Goal: Information Seeking & Learning: Check status

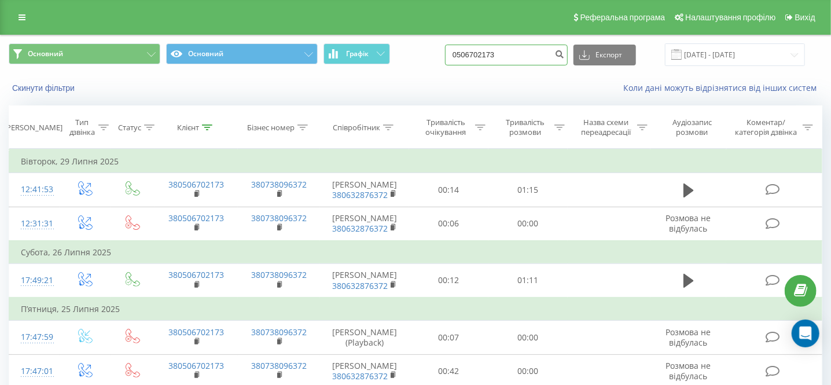
click at [519, 58] on input "0506702173" at bounding box center [506, 55] width 123 height 21
paste input "970575320"
type input "0970575320"
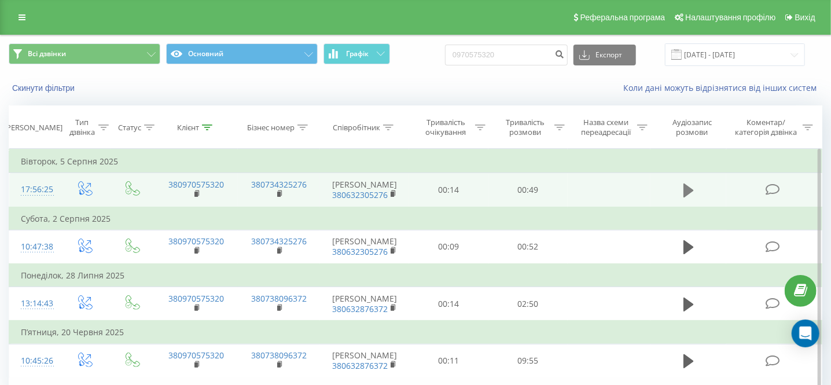
click at [688, 193] on icon at bounding box center [688, 190] width 10 height 14
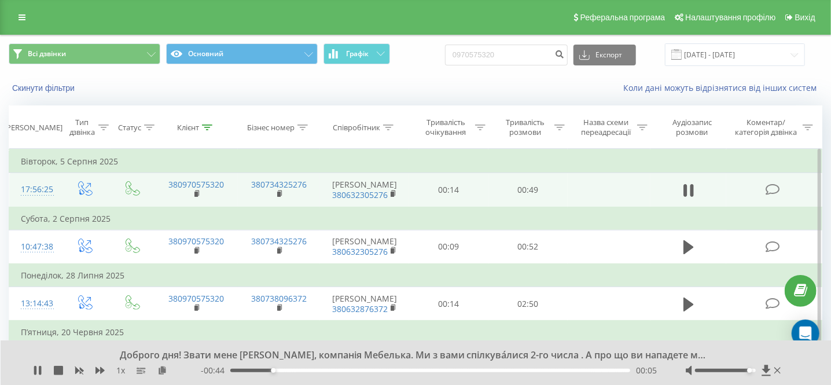
click at [752, 369] on div at bounding box center [725, 369] width 61 height 3
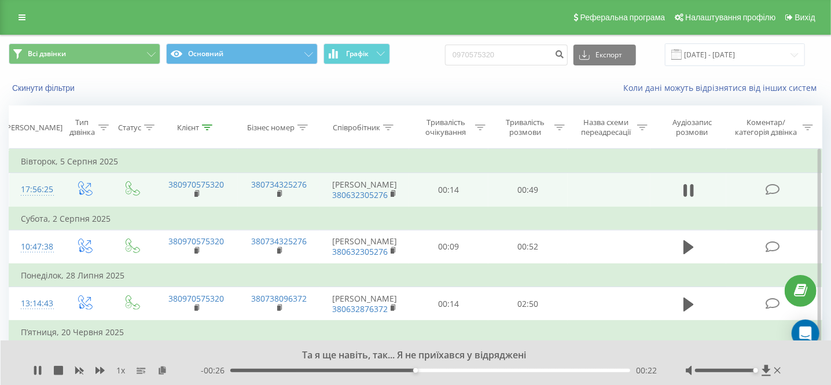
drag, startPoint x: 748, startPoint y: 368, endPoint x: 754, endPoint y: 369, distance: 5.9
click at [754, 369] on div "Accessibility label" at bounding box center [755, 370] width 5 height 5
